Goal: Transaction & Acquisition: Purchase product/service

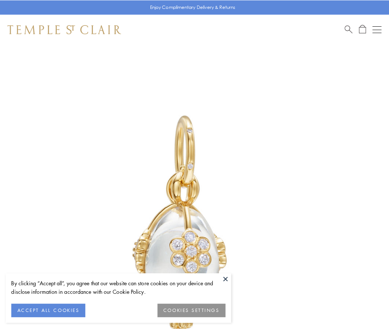
scroll to position [21, 0]
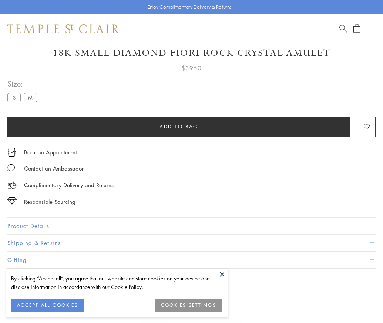
click at [179, 126] on span "Add to bag" at bounding box center [179, 127] width 39 height 8
